Goal: Find specific page/section: Find specific page/section

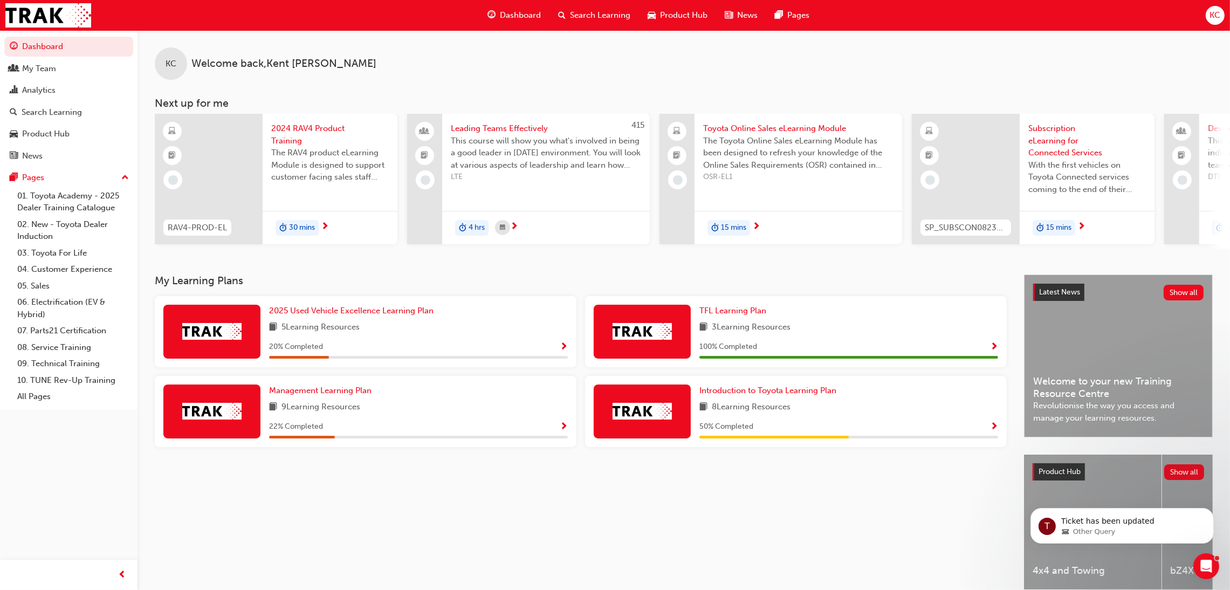
click at [595, 16] on span "Search Learning" at bounding box center [600, 15] width 60 height 12
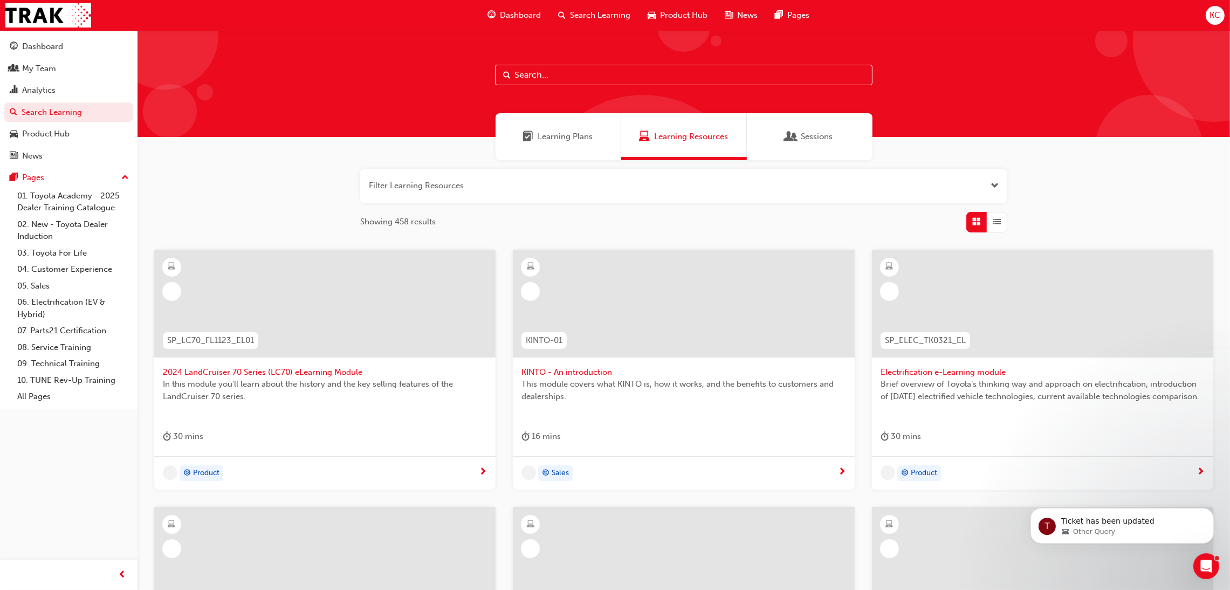
click at [559, 74] on input "text" at bounding box center [683, 75] width 377 height 20
click at [41, 65] on div "My Team" at bounding box center [39, 69] width 34 height 12
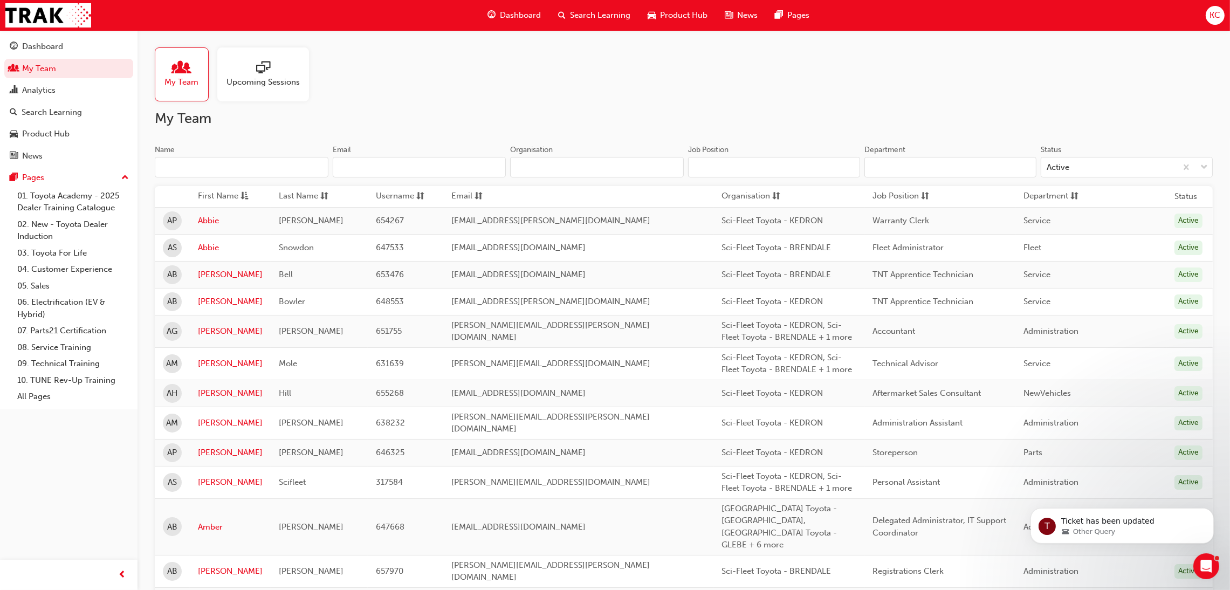
click at [254, 162] on input "Name" at bounding box center [242, 167] width 174 height 20
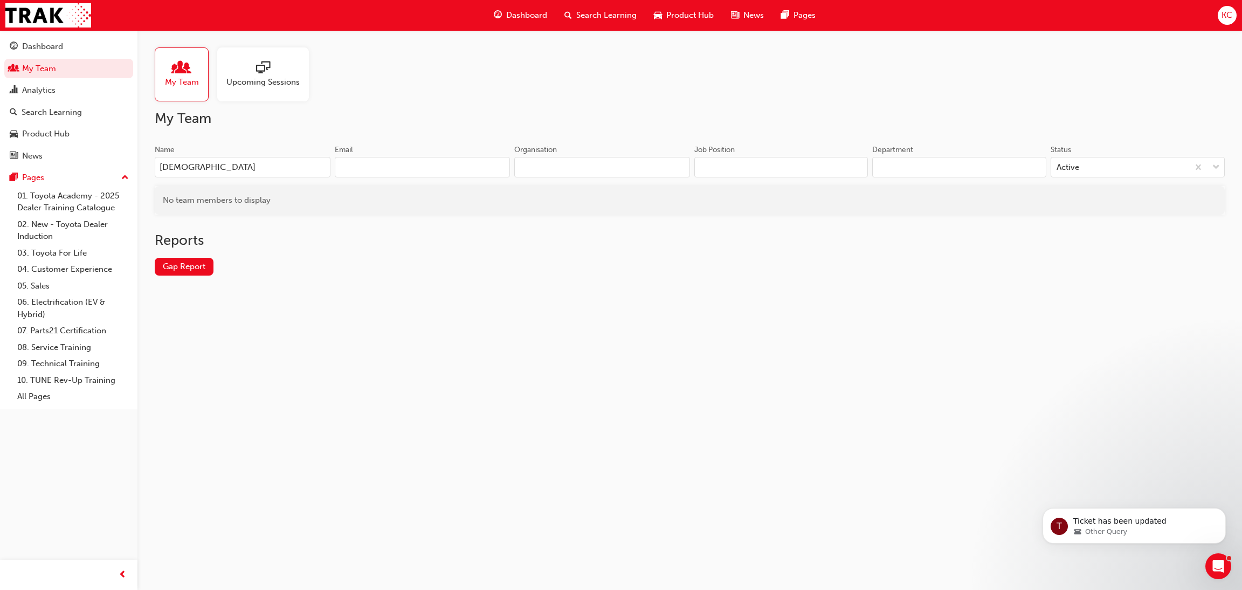
drag, startPoint x: 254, startPoint y: 162, endPoint x: 142, endPoint y: 173, distance: 112.6
click at [142, 173] on div "My Team Upcoming Sessions My Team Name Jua Email Organisation Job Position Depa…" at bounding box center [689, 170] width 1105 height 280
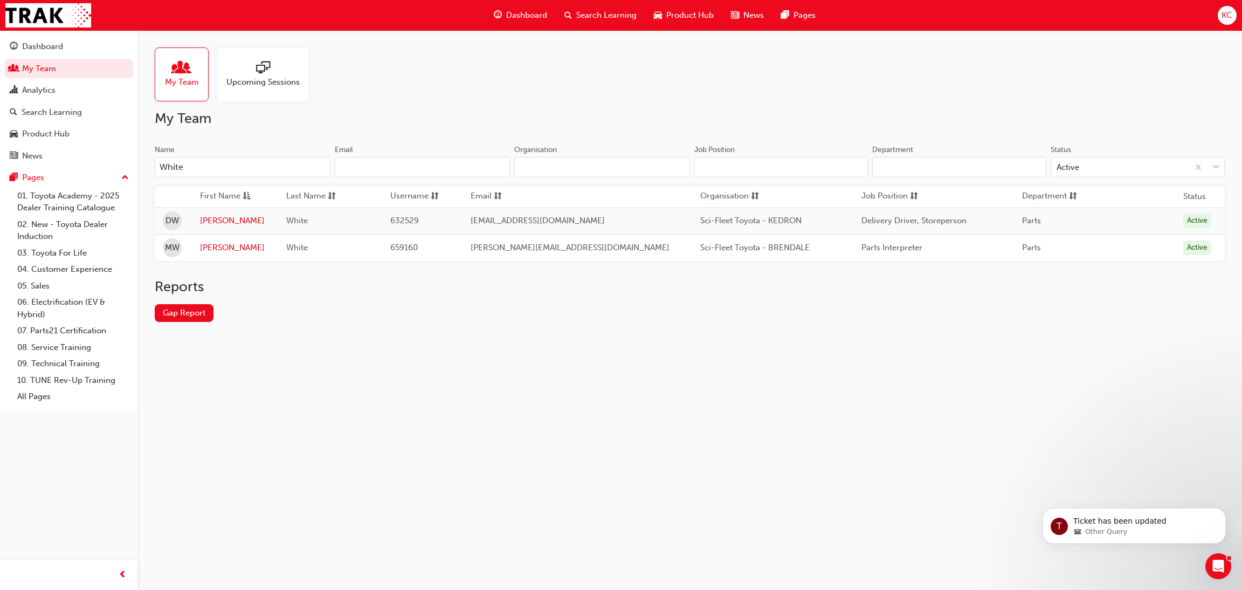
click at [180, 81] on span "My Team" at bounding box center [182, 82] width 34 height 12
drag, startPoint x: 212, startPoint y: 171, endPoint x: 130, endPoint y: 163, distance: 81.8
click at [132, 163] on div "Dashboard My Team Analytics Search Learning Product Hub News Pages Pages 01. To…" at bounding box center [621, 295] width 1242 height 590
click at [189, 80] on span "My Team" at bounding box center [182, 82] width 34 height 12
drag, startPoint x: 168, startPoint y: 167, endPoint x: 153, endPoint y: 168, distance: 15.2
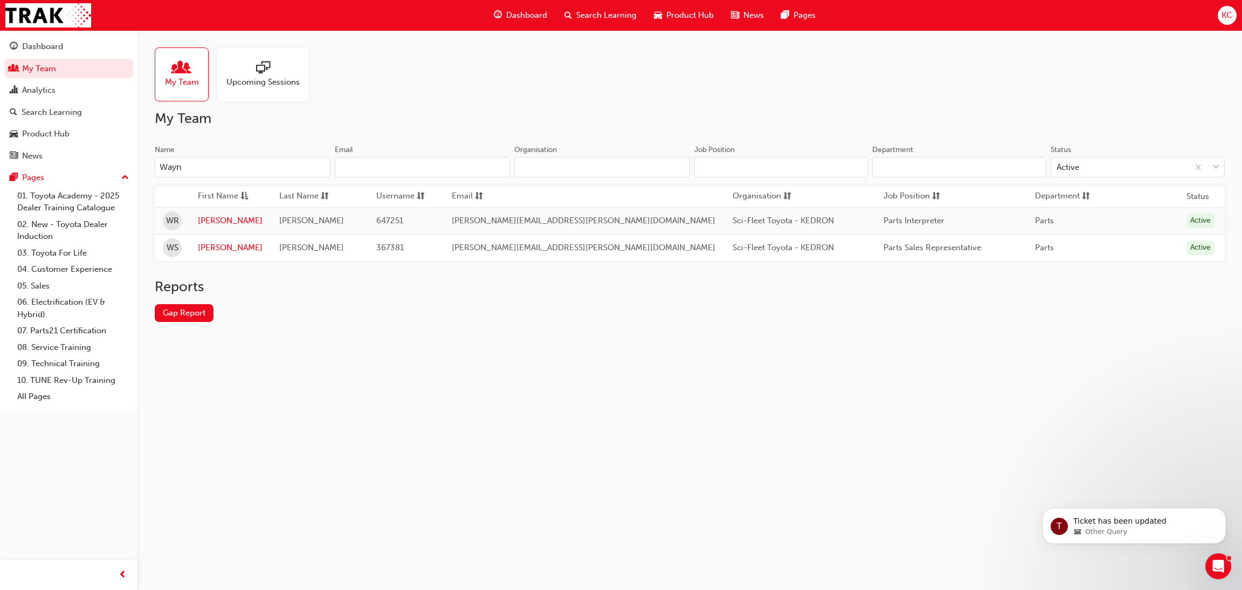
click at [155, 168] on input "Wayn" at bounding box center [243, 167] width 176 height 20
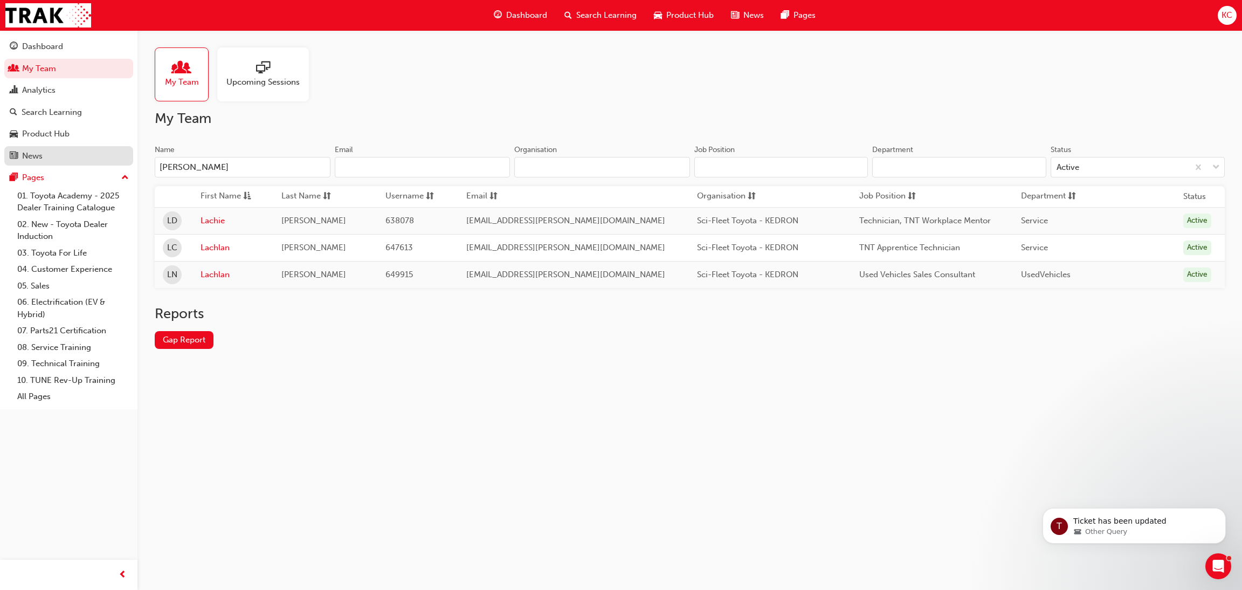
drag, startPoint x: 188, startPoint y: 173, endPoint x: 111, endPoint y: 162, distance: 77.8
click at [115, 163] on div "Dashboard My Team Analytics Search Learning Product Hub News Pages Pages 01. To…" at bounding box center [621, 295] width 1242 height 590
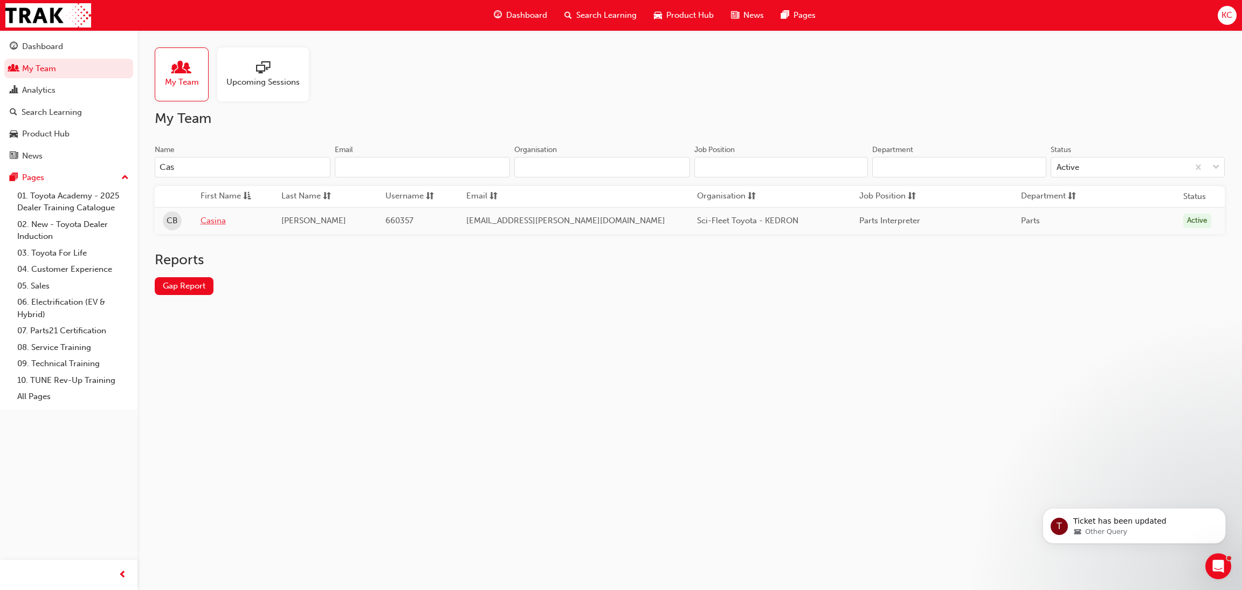
type input "Cas"
click at [219, 221] on link "Casina" at bounding box center [233, 221] width 65 height 12
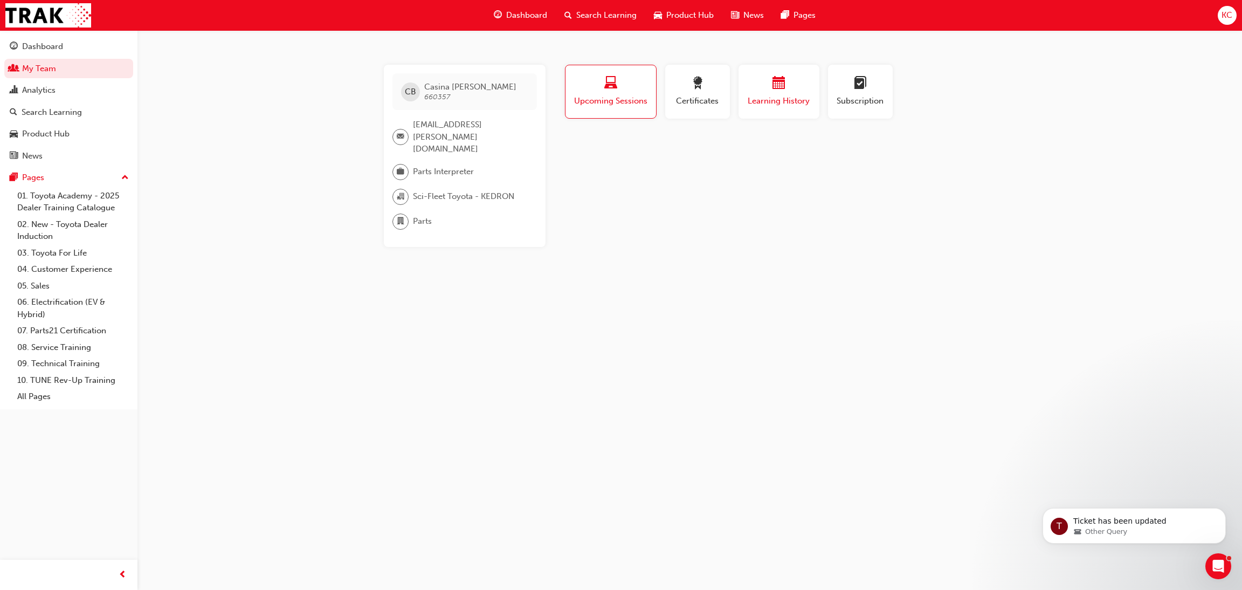
click at [762, 91] on div "button" at bounding box center [779, 85] width 65 height 17
click at [45, 66] on link "My Team" at bounding box center [68, 69] width 129 height 20
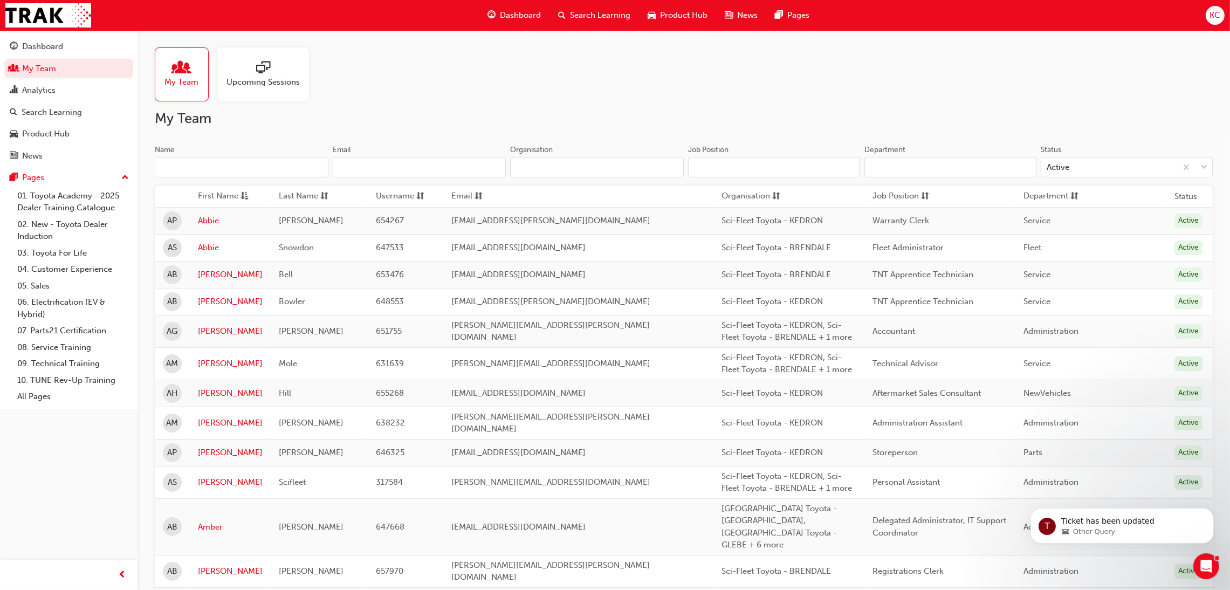
click at [214, 163] on input "Name" at bounding box center [242, 167] width 174 height 20
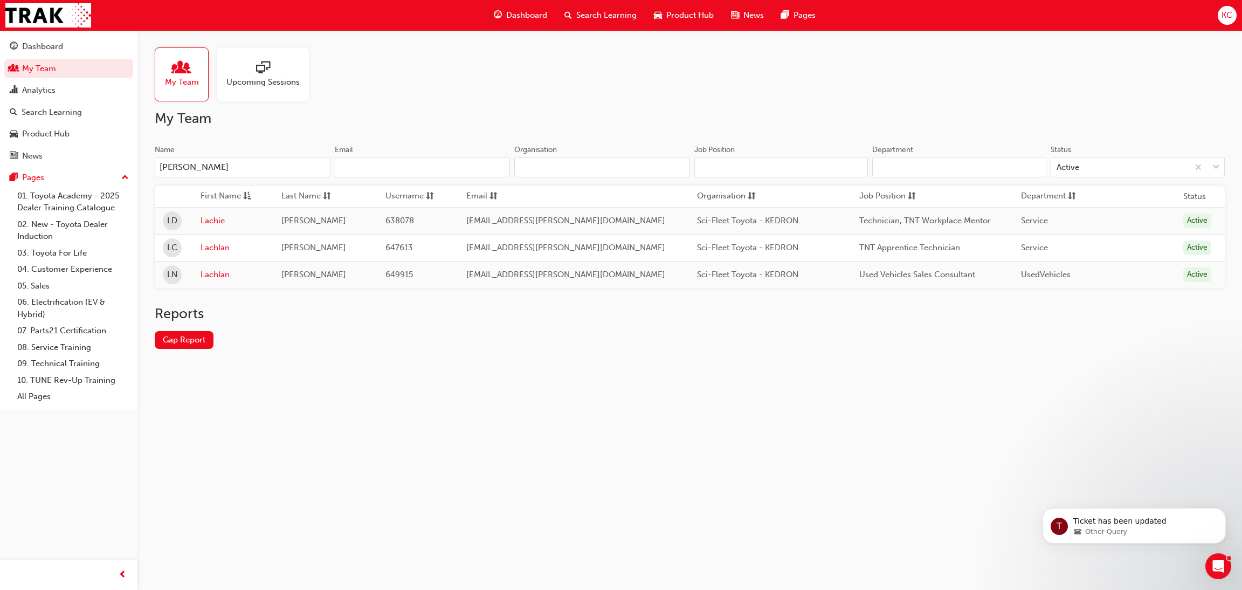
drag, startPoint x: 196, startPoint y: 174, endPoint x: 135, endPoint y: 166, distance: 62.1
click at [135, 166] on div "Dashboard My Team Analytics Search Learning Product Hub News Pages Pages 01. To…" at bounding box center [621, 295] width 1242 height 590
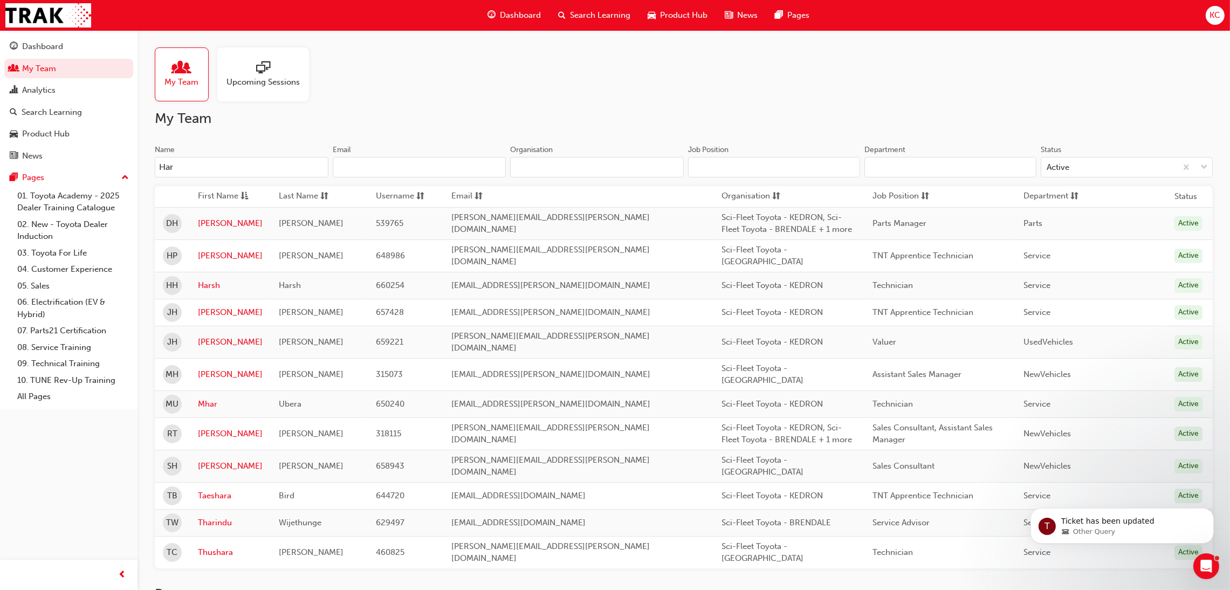
drag, startPoint x: 187, startPoint y: 173, endPoint x: 142, endPoint y: 168, distance: 45.0
click at [142, 168] on div "My Team Upcoming Sessions My Team Name Har Email Organisation Job Position Depa…" at bounding box center [683, 347] width 1092 height 634
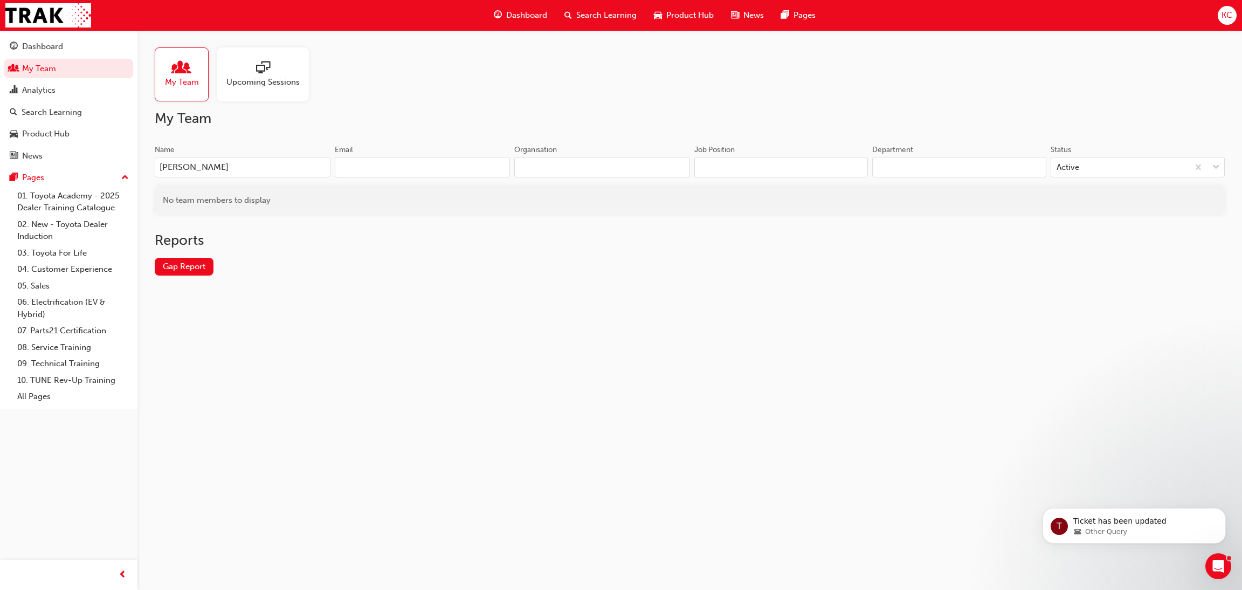
type input "[PERSON_NAME]"
